Goal: Information Seeking & Learning: Learn about a topic

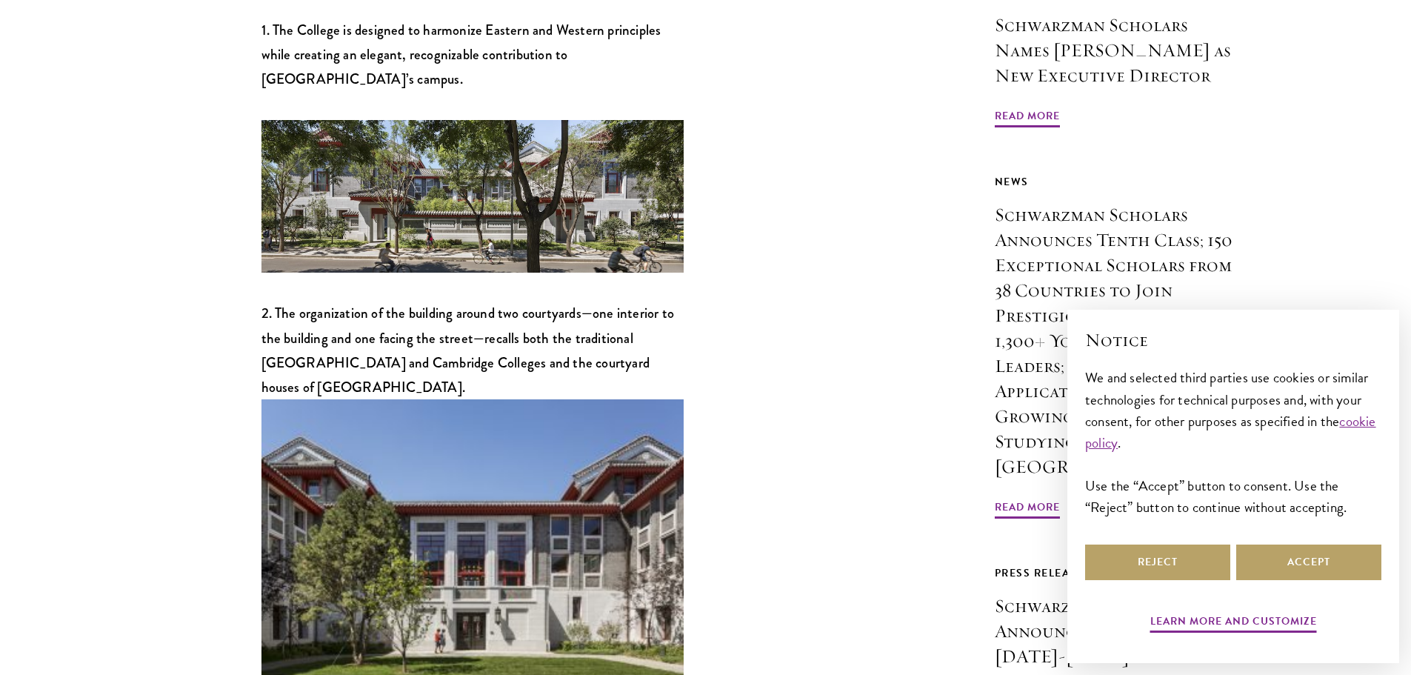
scroll to position [815, 0]
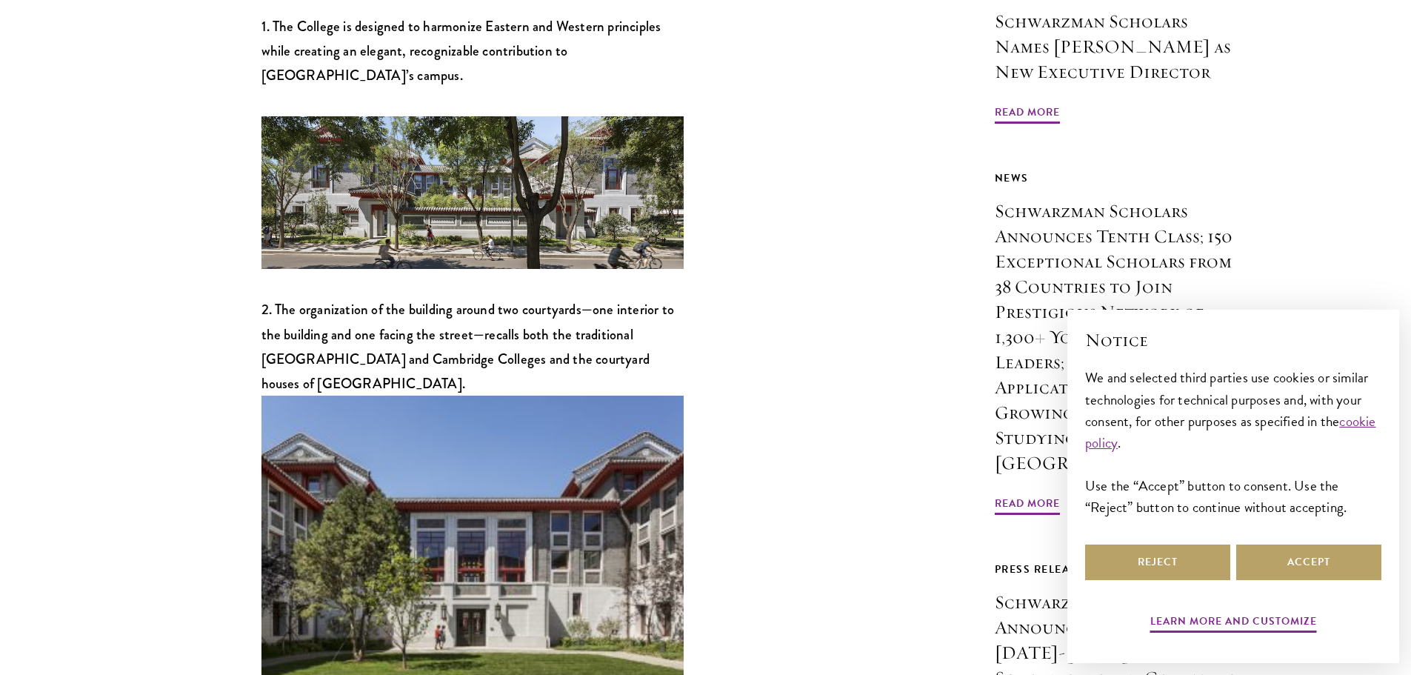
click at [481, 125] on img at bounding box center [472, 192] width 422 height 153
click at [492, 418] on img at bounding box center [472, 535] width 422 height 281
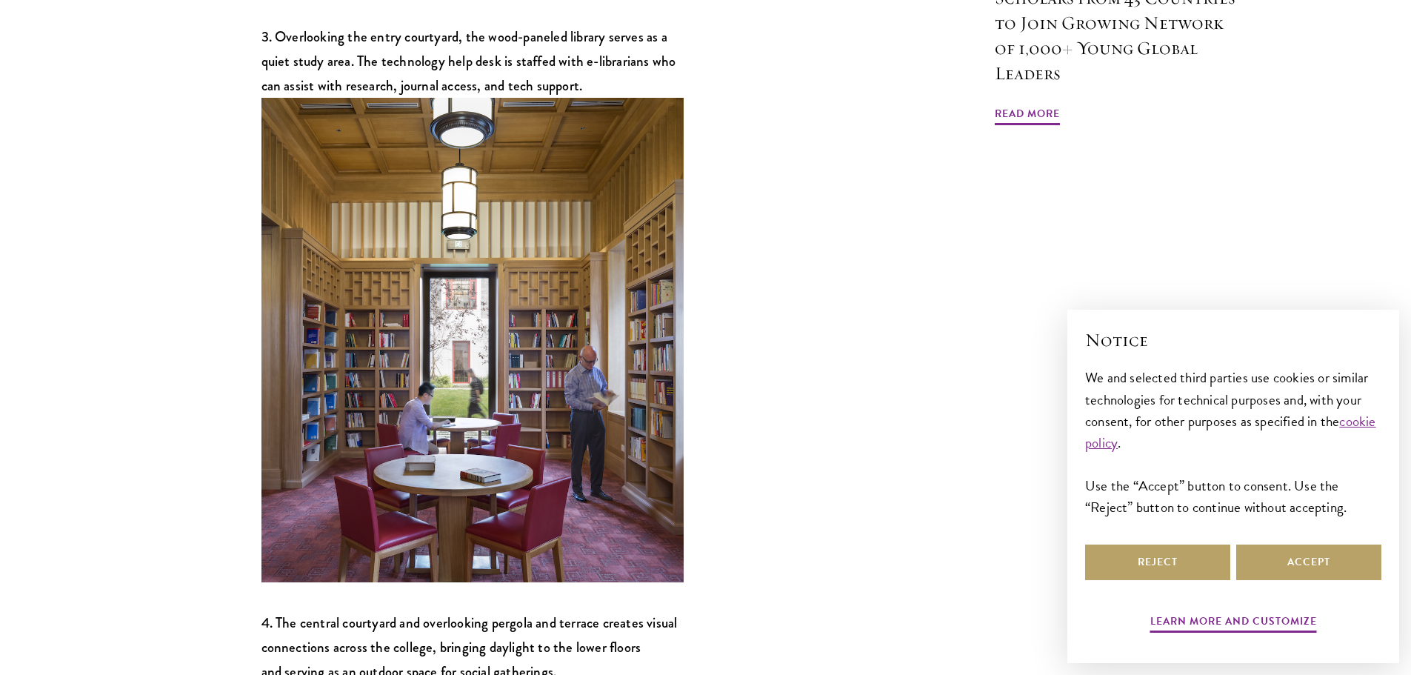
scroll to position [1926, 0]
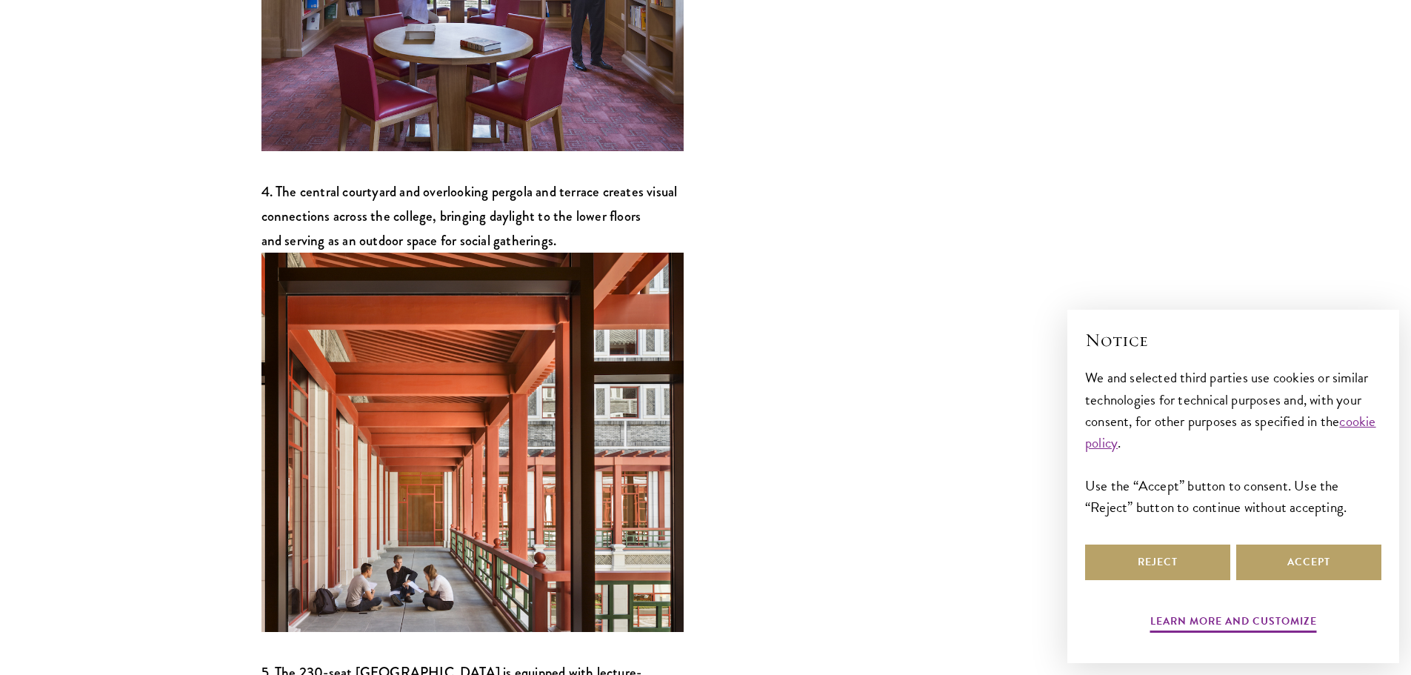
click at [554, 390] on img at bounding box center [472, 442] width 422 height 379
click at [620, 378] on img at bounding box center [472, 442] width 422 height 379
click at [1305, 552] on button "Accept" at bounding box center [1308, 562] width 145 height 36
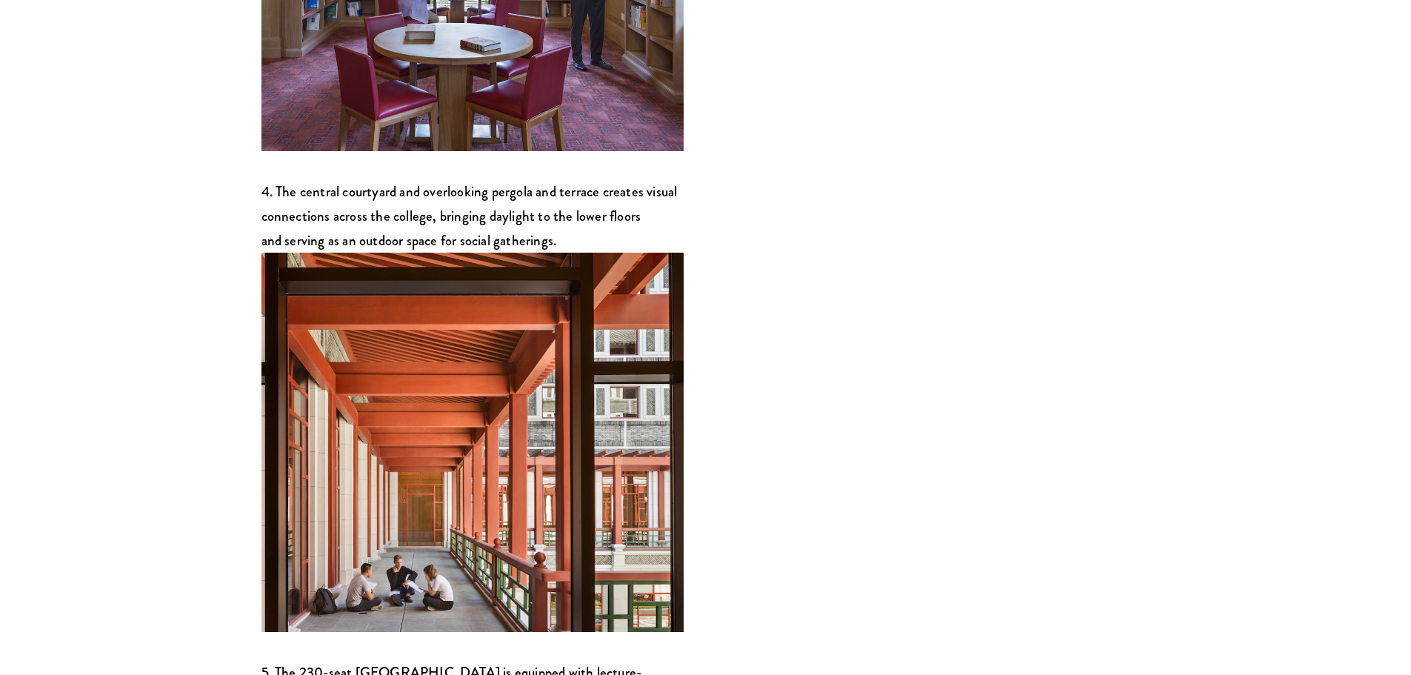
click at [578, 342] on img at bounding box center [472, 442] width 422 height 379
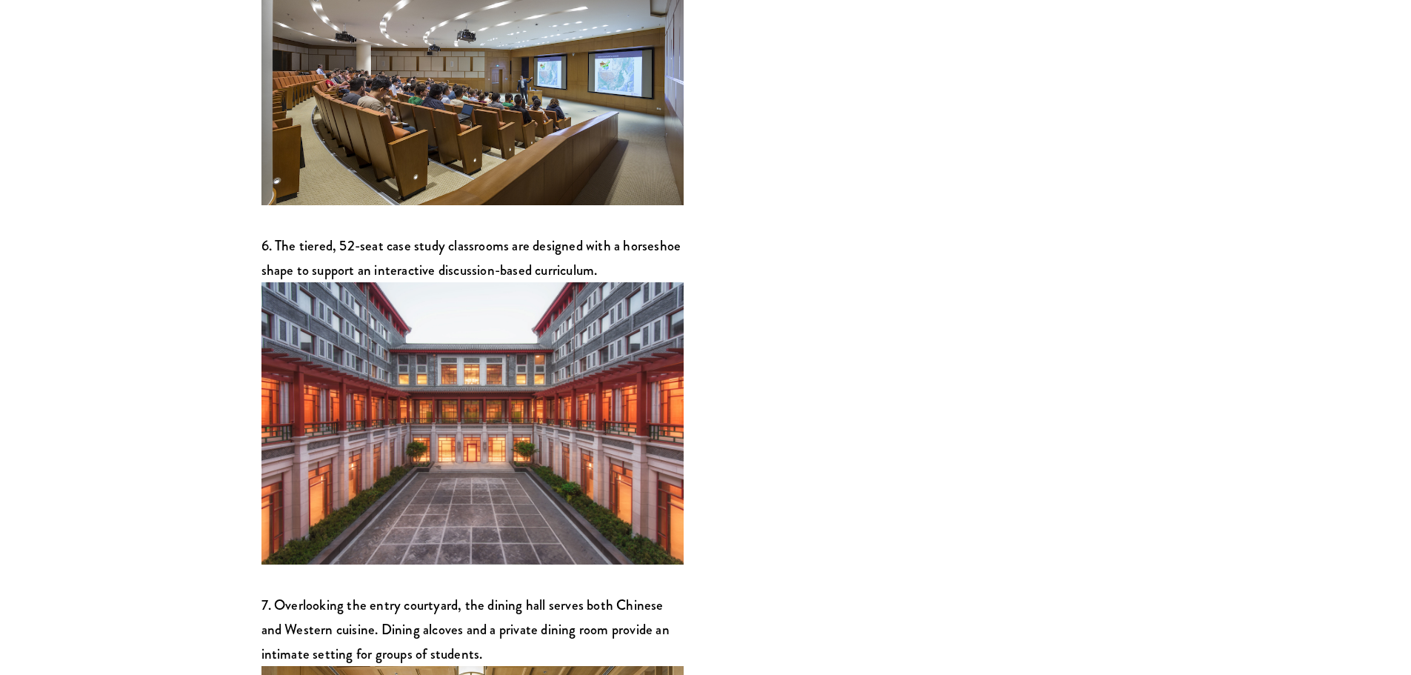
click at [458, 302] on img at bounding box center [472, 422] width 422 height 281
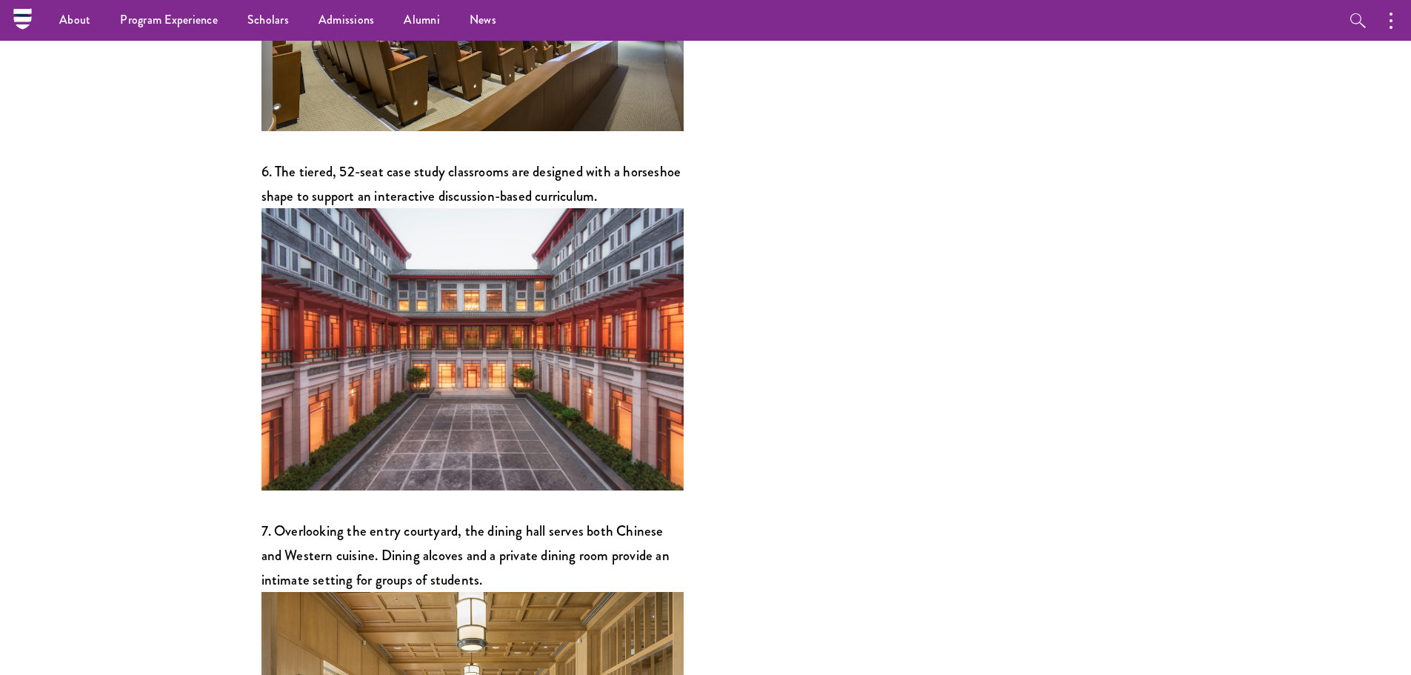
click at [527, 293] on img at bounding box center [472, 348] width 422 height 281
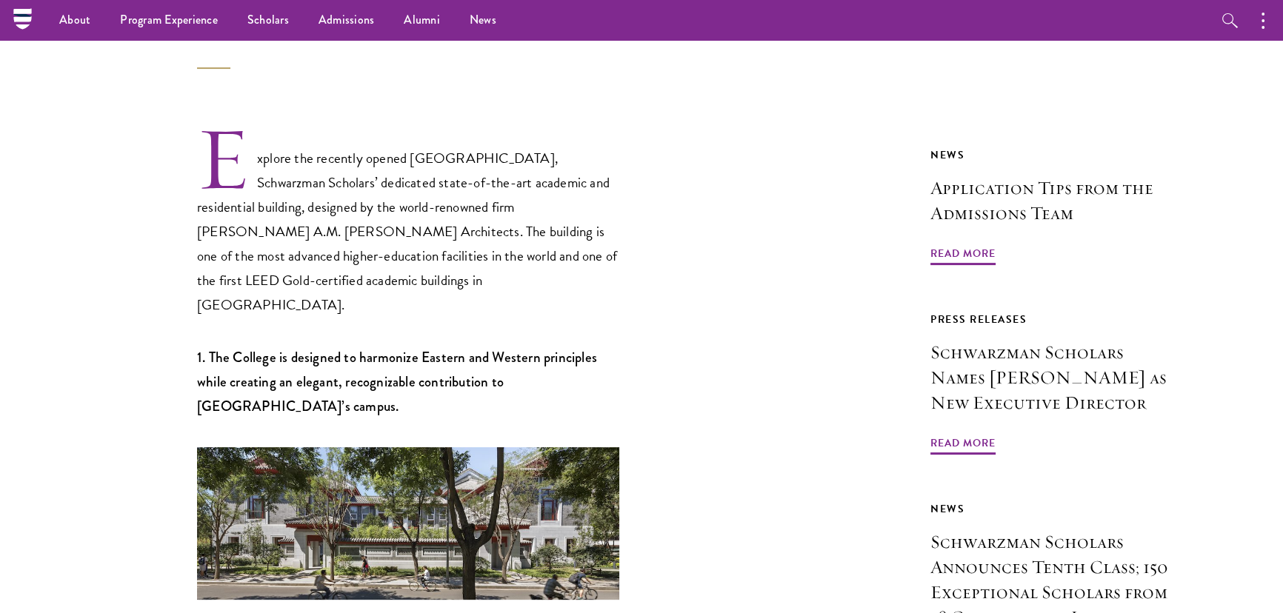
scroll to position [0, 0]
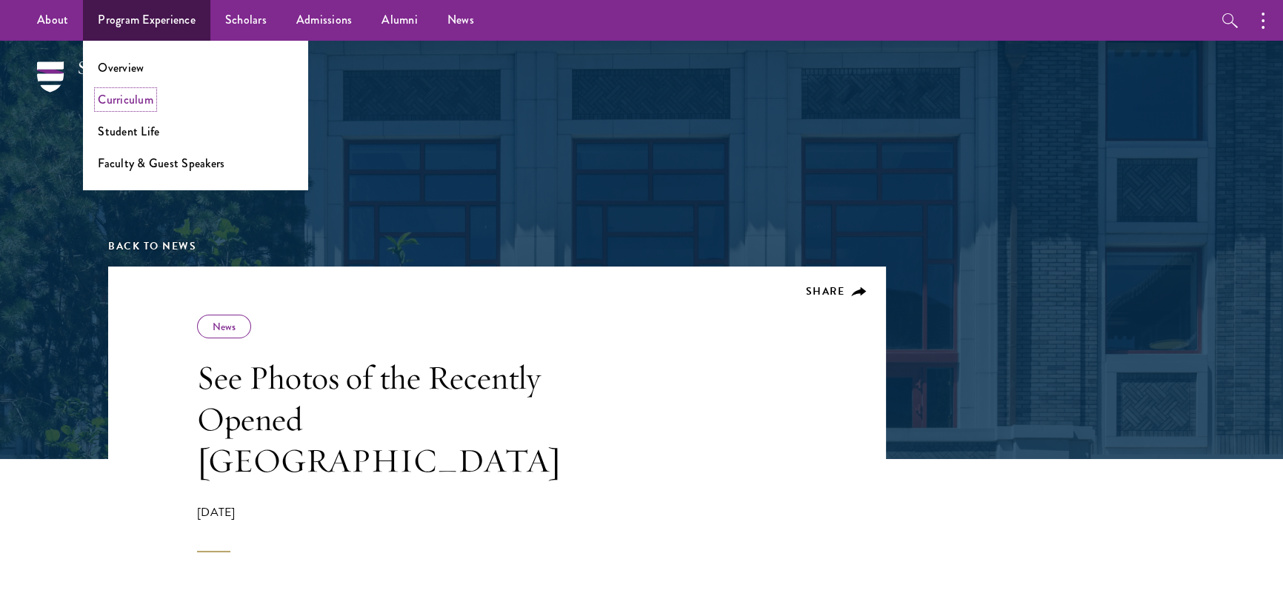
click at [132, 99] on link "Curriculum" at bounding box center [126, 99] width 56 height 17
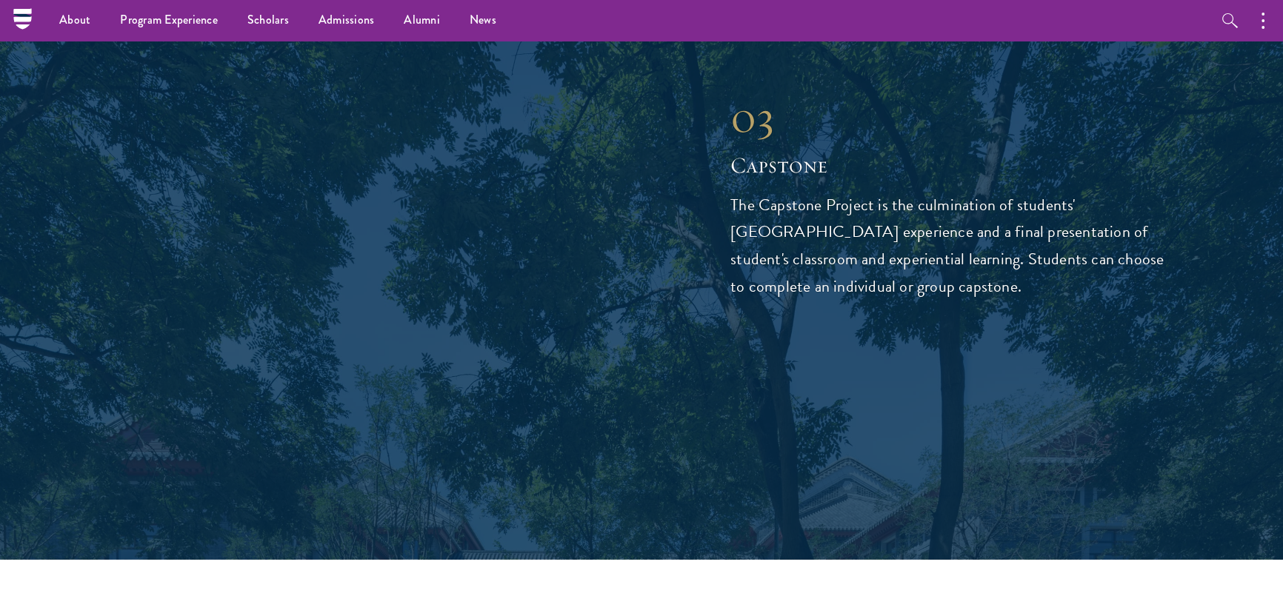
scroll to position [4982, 0]
